Goal: Manage account settings

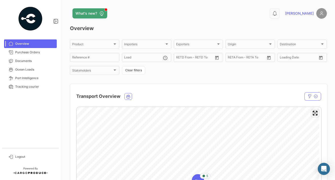
click at [158, 7] on div "What's new? 0 [PERSON_NAME] Overview Product Product Importers Importers Export…" at bounding box center [198, 90] width 273 height 180
click at [308, 24] on app-header "What's new? 0 [PERSON_NAME]" at bounding box center [198, 16] width 257 height 17
click at [261, 31] on h3 "Overview" at bounding box center [198, 28] width 257 height 7
click at [42, 51] on span "Purchase Orders" at bounding box center [35, 52] width 40 height 5
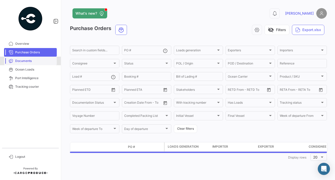
click at [34, 59] on span "Documents" at bounding box center [35, 61] width 40 height 5
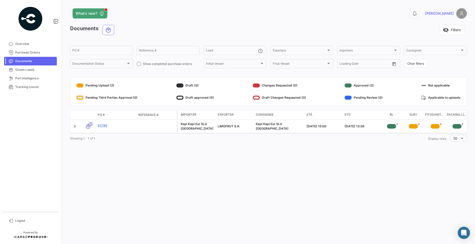
click at [241, 161] on div "What's new? 0 [PERSON_NAME] Documents visibility_off Filters PO # Reference # L…" at bounding box center [268, 122] width 413 height 244
click at [99, 126] on link "63746" at bounding box center [116, 125] width 37 height 5
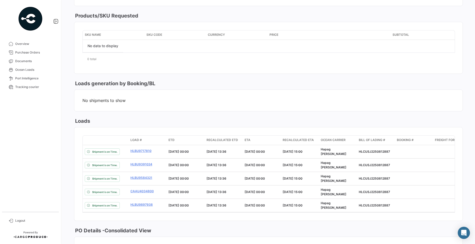
scroll to position [177, 0]
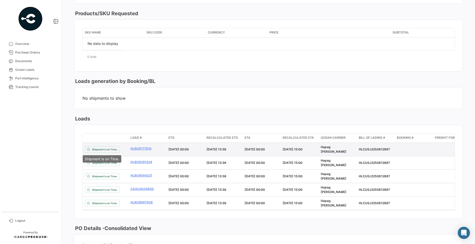
click at [105, 152] on mat-tooltip-component "Shipment is on Time." at bounding box center [102, 159] width 46 height 14
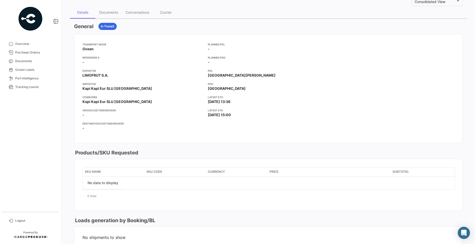
scroll to position [0, 0]
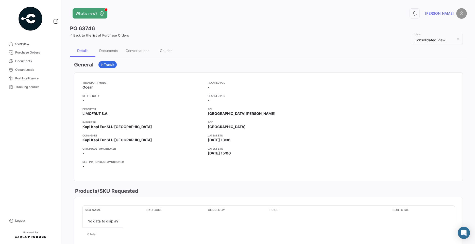
click at [335, 125] on div at bounding box center [393, 127] width 121 height 92
click at [264, 23] on app-header "What's new? 0 [PERSON_NAME]" at bounding box center [268, 16] width 396 height 17
click at [93, 12] on span "What's new?" at bounding box center [87, 13] width 22 height 5
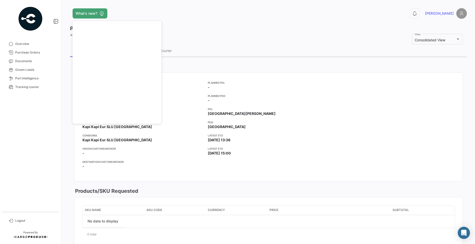
click at [216, 22] on app-header "What's new? 0 [PERSON_NAME]" at bounding box center [268, 16] width 396 height 17
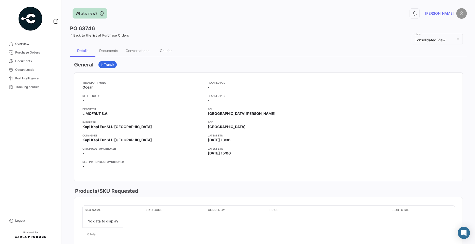
click at [88, 14] on span "What's new?" at bounding box center [87, 13] width 22 height 5
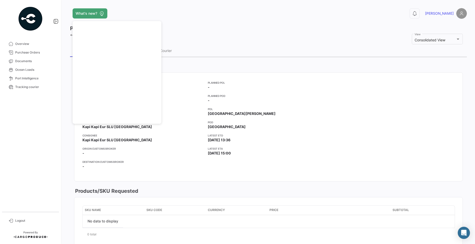
click at [190, 26] on div "PO 63746" at bounding box center [268, 28] width 396 height 7
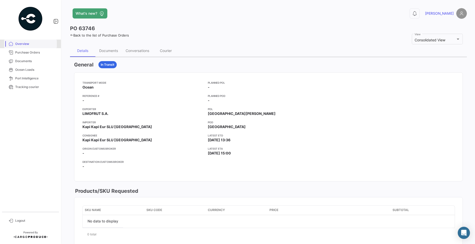
click at [28, 46] on span "Overview" at bounding box center [35, 44] width 40 height 5
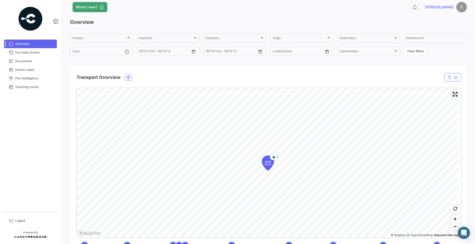
scroll to position [25, 0]
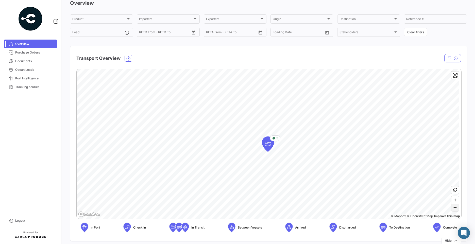
click at [335, 180] on span "Zoom out" at bounding box center [454, 207] width 7 height 7
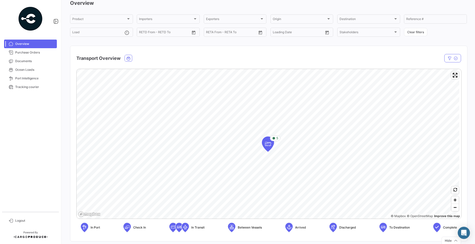
scroll to position [0, 0]
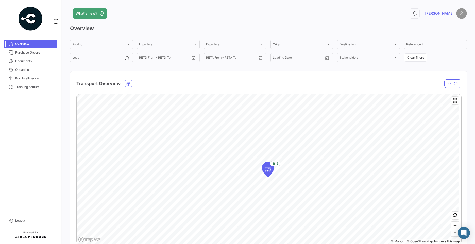
click at [335, 12] on img at bounding box center [461, 13] width 11 height 11
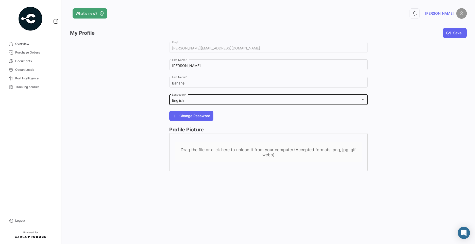
click at [335, 101] on div at bounding box center [362, 100] width 5 height 4
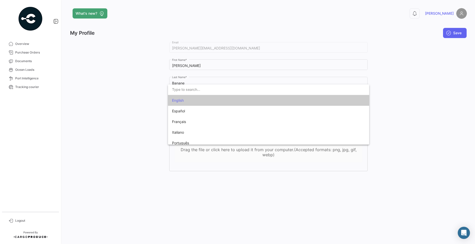
click at [185, 90] on input "dropdown search" at bounding box center [268, 89] width 201 height 11
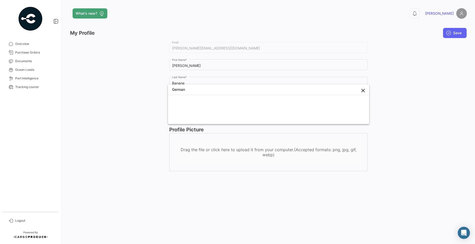
click at [241, 96] on cdk-virtual-scroll-viewport at bounding box center [268, 100] width 201 height 10
drag, startPoint x: 209, startPoint y: 92, endPoint x: 92, endPoint y: 86, distance: 117.2
click at [92, 86] on div "German close" at bounding box center [237, 122] width 475 height 244
type input "Deutsch"
click at [142, 110] on div at bounding box center [119, 108] width 99 height 135
